Goal: Transaction & Acquisition: Subscribe to service/newsletter

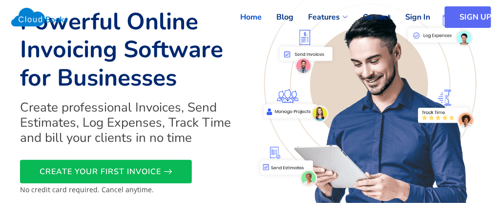
click at [454, 18] on link "SIGN UP" at bounding box center [468, 16] width 46 height 21
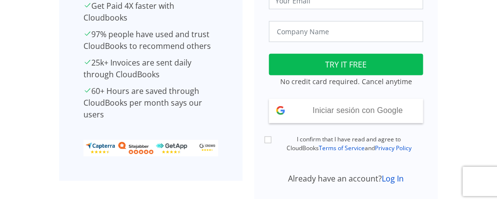
scroll to position [138, 0]
click at [387, 110] on span "Iniciar sesión con Google" at bounding box center [358, 110] width 90 height 8
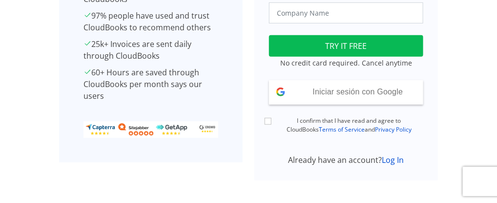
scroll to position [163, 0]
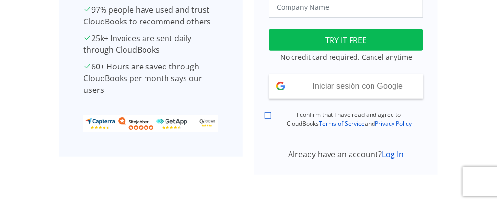
click at [269, 116] on input "I confirm that I have read and agree to CloudBooks Terms of Service and Privacy…" at bounding box center [268, 115] width 7 height 7
checkbox input "true"
click at [305, 91] on div "Iniciar sesión con Google Has iniciado sesión con Google" at bounding box center [346, 86] width 154 height 24
click at [391, 151] on link "Log In" at bounding box center [393, 154] width 22 height 11
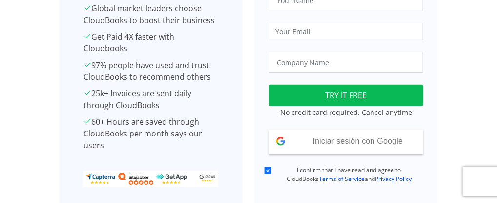
scroll to position [107, 0]
